Goal: Transaction & Acquisition: Purchase product/service

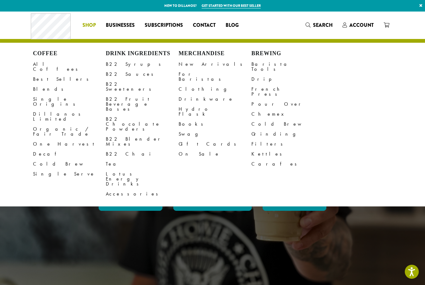
click at [48, 62] on link "All Coffees" at bounding box center [69, 66] width 73 height 15
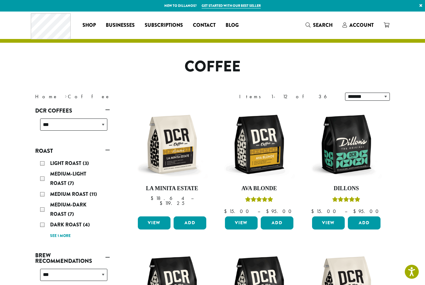
click at [327, 226] on link "View" at bounding box center [328, 222] width 33 height 13
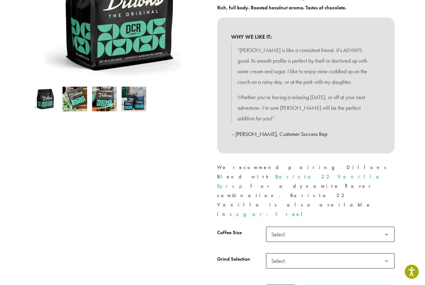
scroll to position [160, 0]
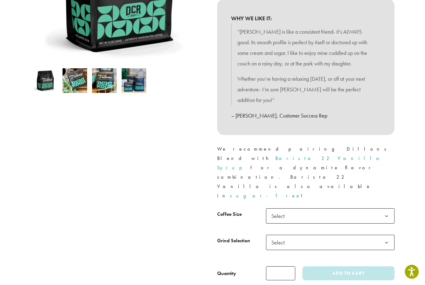
click at [385, 208] on b at bounding box center [386, 215] width 15 height 15
click at [387, 235] on b at bounding box center [386, 242] width 15 height 15
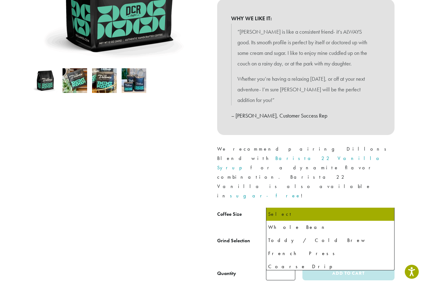
select select "**********"
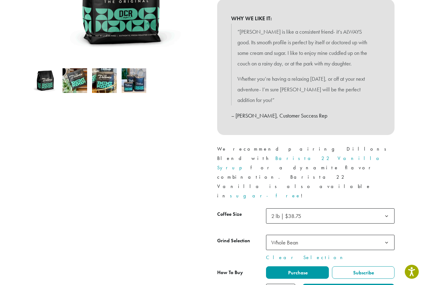
click at [301, 269] on span "Purchase" at bounding box center [297, 272] width 21 height 7
click at [347, 283] on button "Add to cart" at bounding box center [349, 290] width 92 height 14
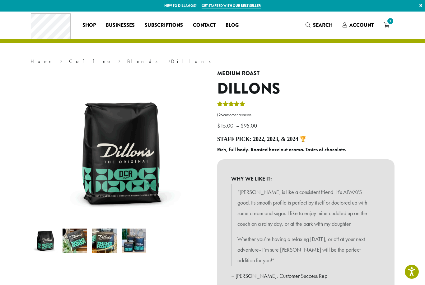
click at [390, 23] on span "1" at bounding box center [390, 21] width 8 height 8
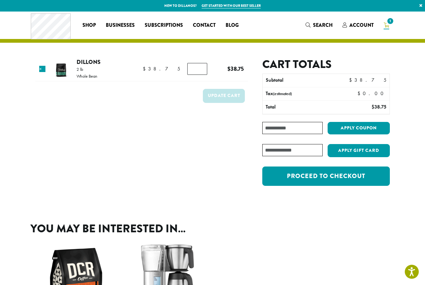
click at [326, 174] on link "Proceed to checkout" at bounding box center [326, 175] width 128 height 19
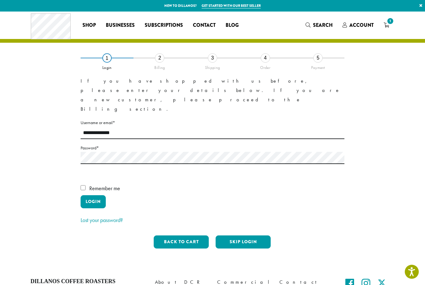
type input "**********"
click at [93, 195] on button "Login" at bounding box center [93, 201] width 25 height 13
click at [95, 195] on button "Login" at bounding box center [93, 201] width 25 height 13
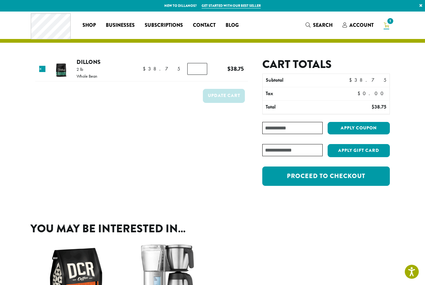
click at [314, 173] on link "Proceed to checkout" at bounding box center [326, 175] width 128 height 19
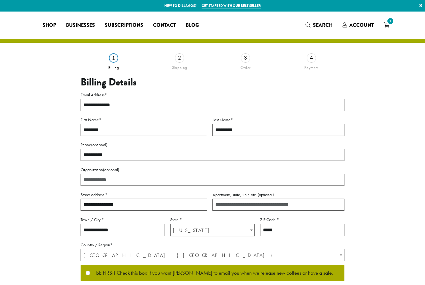
select select "**"
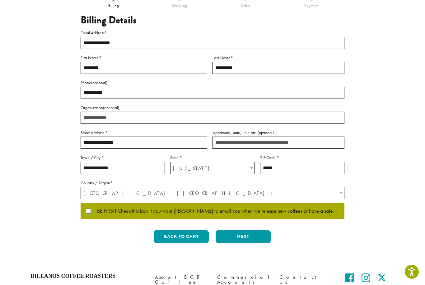
scroll to position [65, 0]
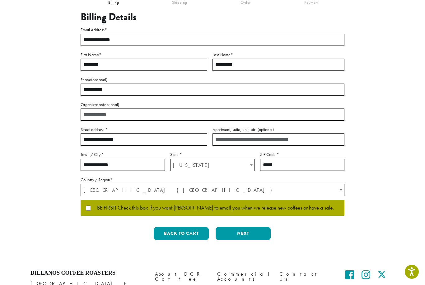
click at [247, 231] on button "Next" at bounding box center [243, 233] width 55 height 13
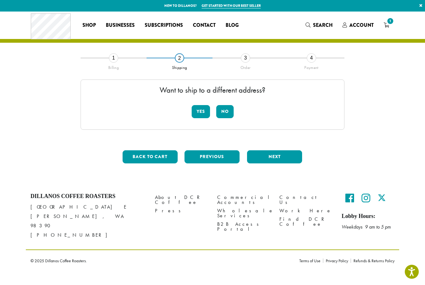
click at [225, 109] on button "No" at bounding box center [224, 111] width 17 height 13
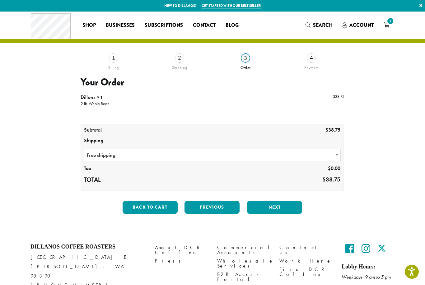
click at [277, 204] on button "Next" at bounding box center [274, 206] width 55 height 13
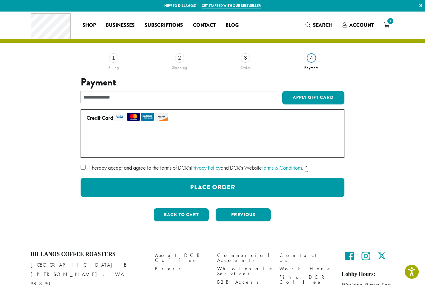
click at [91, 152] on label "Use a new card" at bounding box center [212, 149] width 250 height 10
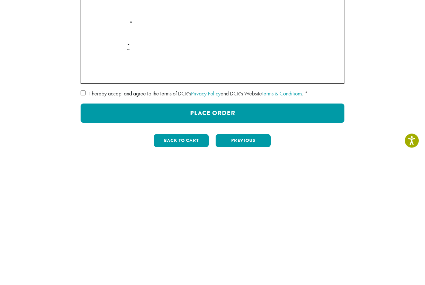
scroll to position [112, 0]
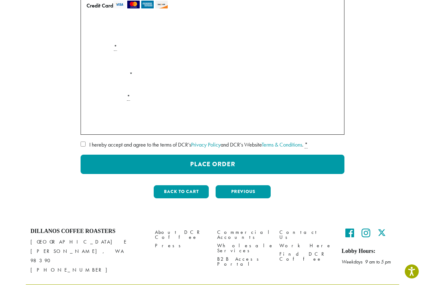
click at [256, 159] on button "Place Order" at bounding box center [213, 164] width 264 height 19
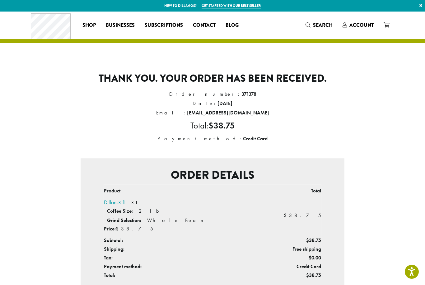
click at [365, 25] on span "Account" at bounding box center [362, 24] width 24 height 7
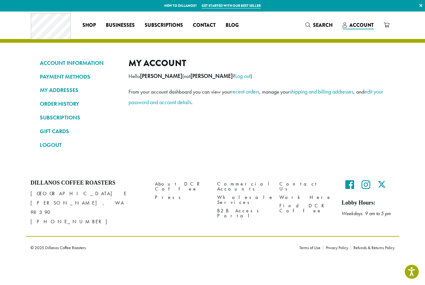
click at [51, 144] on link "LOGOUT" at bounding box center [79, 144] width 79 height 11
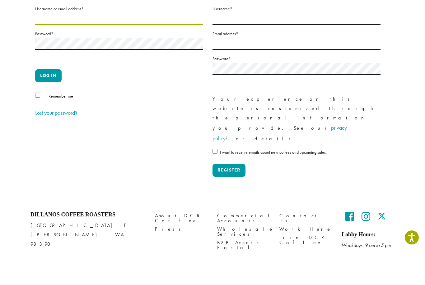
scroll to position [34, 0]
